Goal: Find specific page/section

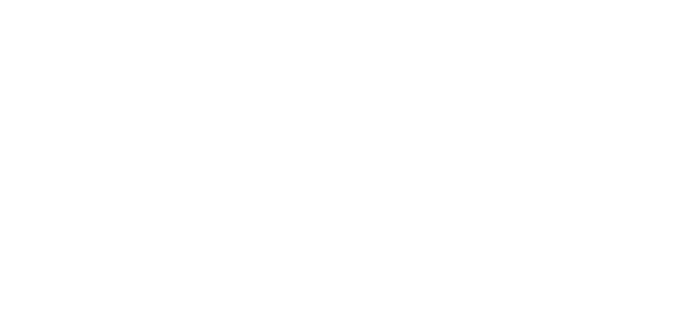
click at [578, 3] on html "Your version of Internet Explorer is outdated and not supported. Please upgrade…" at bounding box center [337, 1] width 675 height 3
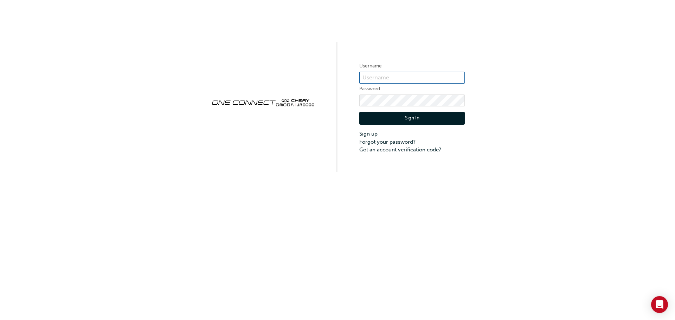
type input "CHAU1581"
click at [406, 119] on button "Sign In" at bounding box center [411, 118] width 105 height 13
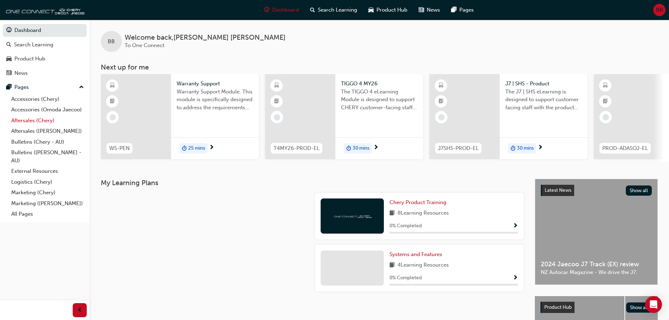
click at [24, 119] on link "Aftersales (Chery)" at bounding box center [47, 120] width 78 height 11
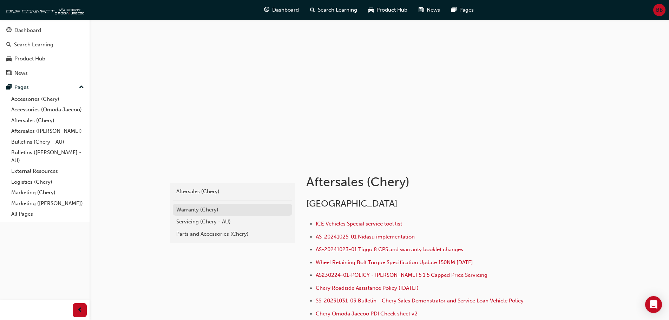
click at [183, 210] on div "Warranty (Chery)" at bounding box center [232, 210] width 112 height 8
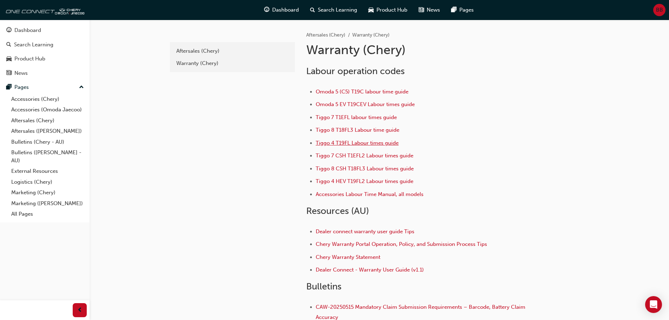
click at [344, 143] on span "Tiggo 4 T19FL Labour times guide" at bounding box center [357, 143] width 83 height 6
